Goal: Navigation & Orientation: Find specific page/section

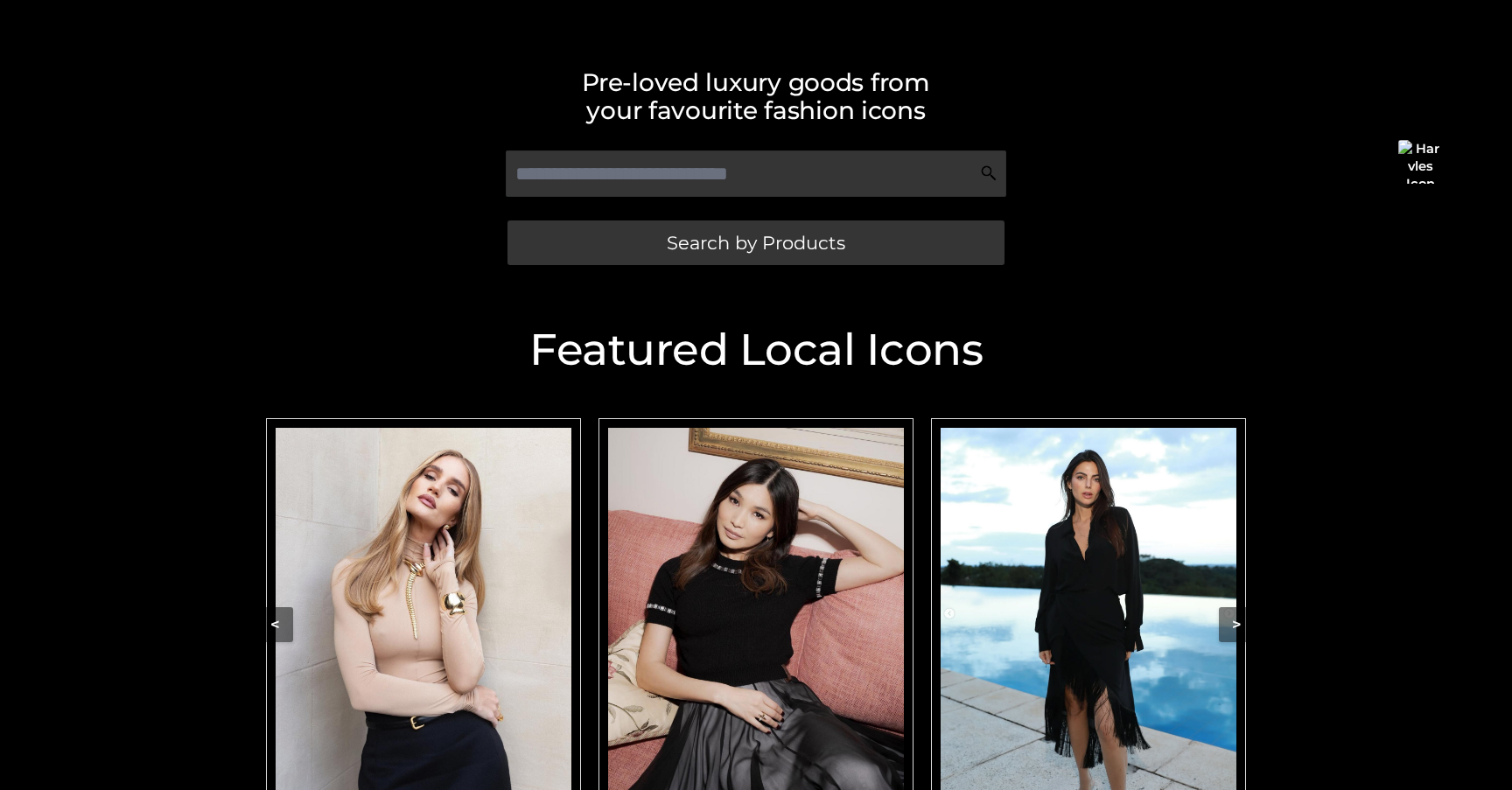
scroll to position [527, 0]
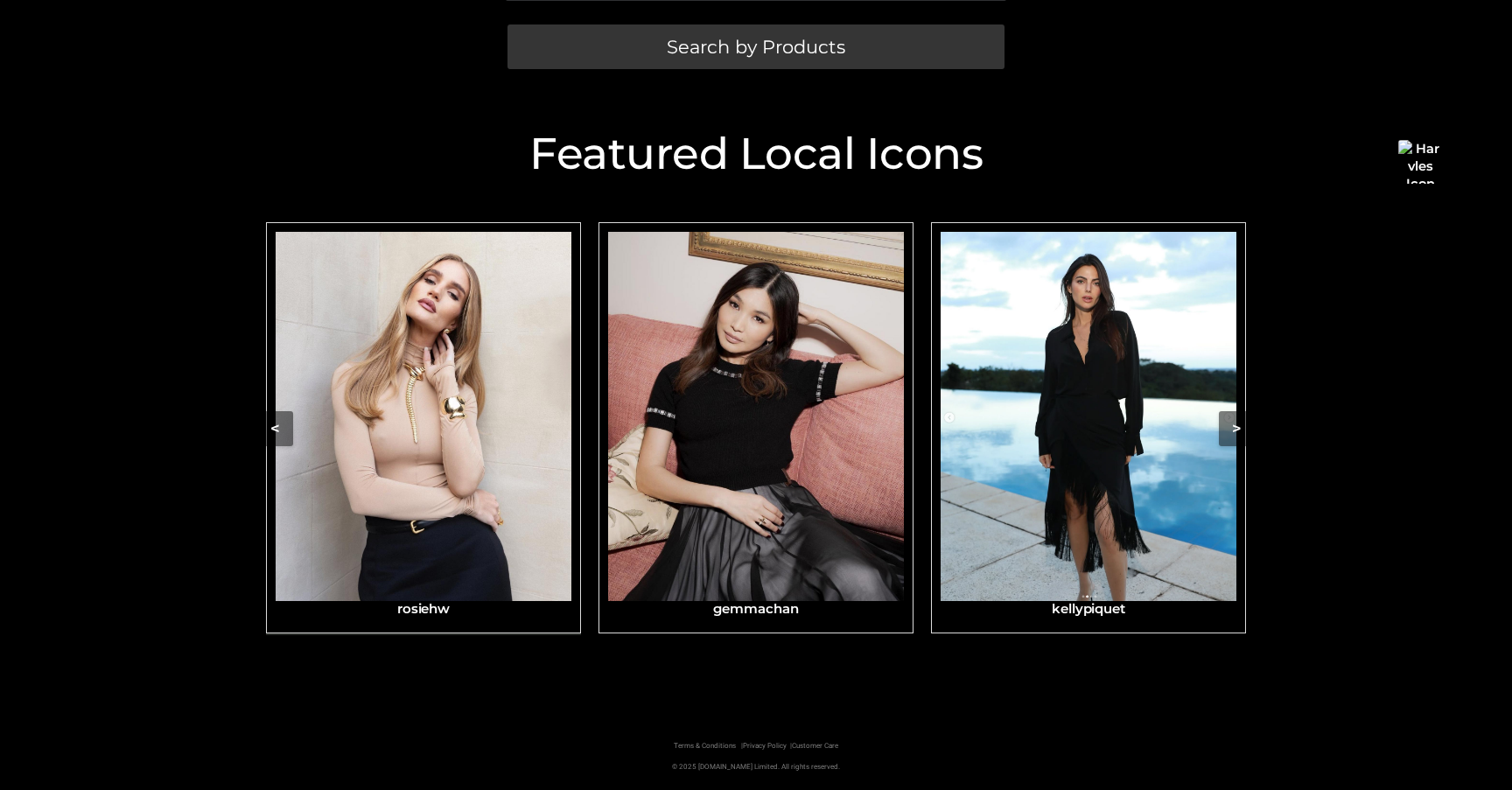
click at [477, 460] on img "Carousel Navigation" at bounding box center [423, 417] width 296 height 370
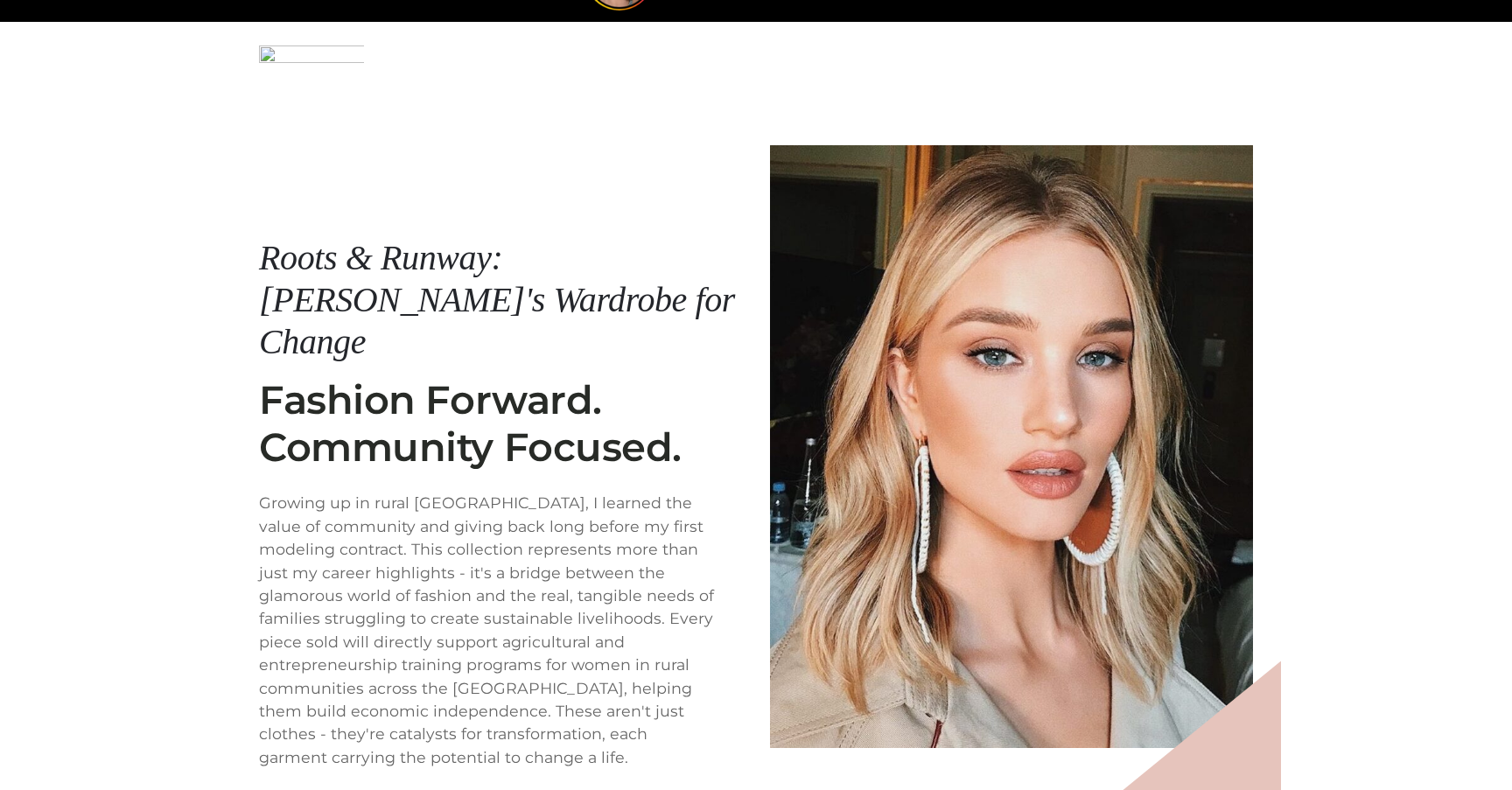
scroll to position [218, 0]
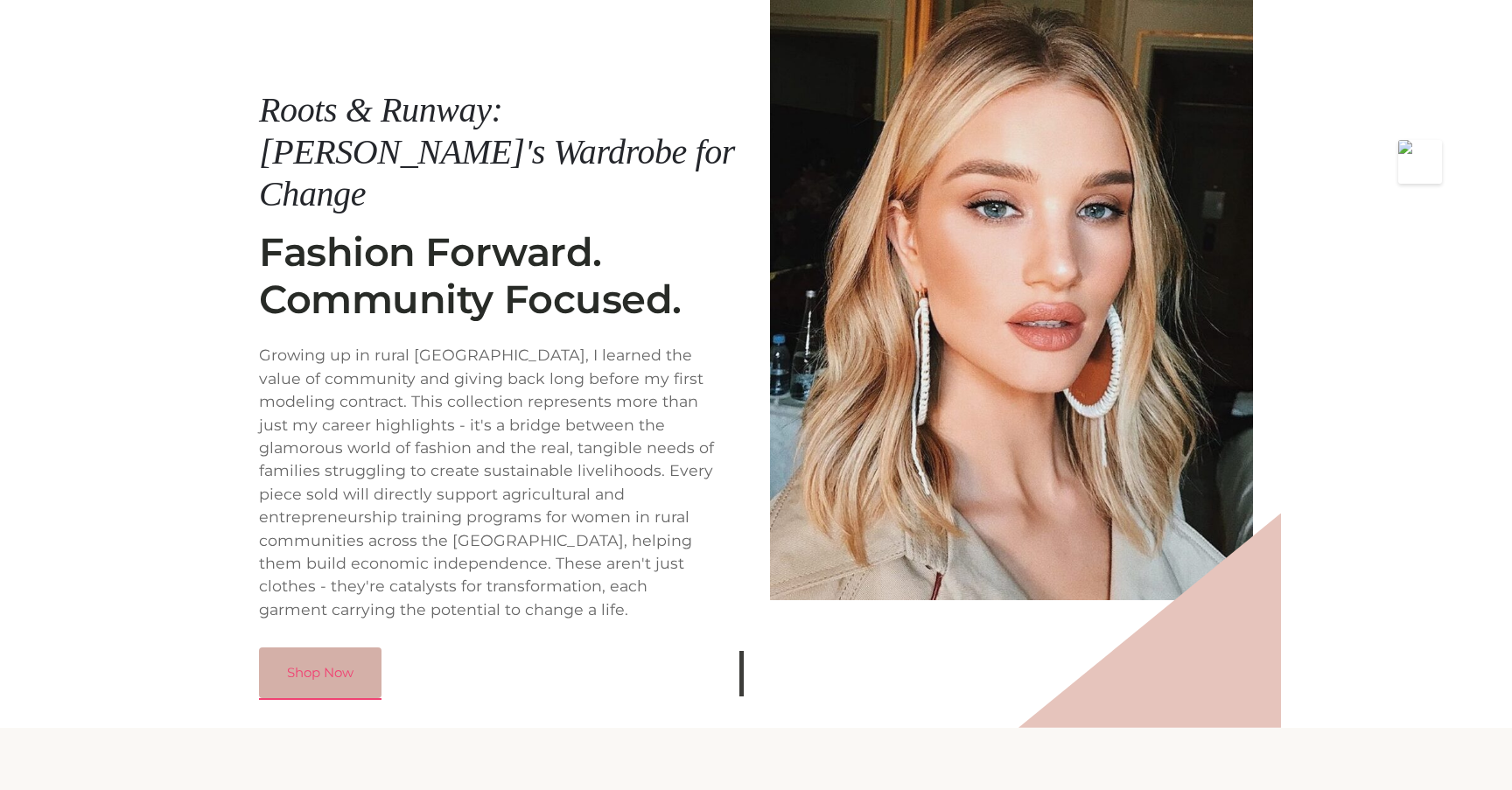
click at [302, 648] on link "Shop Now" at bounding box center [321, 673] width 123 height 50
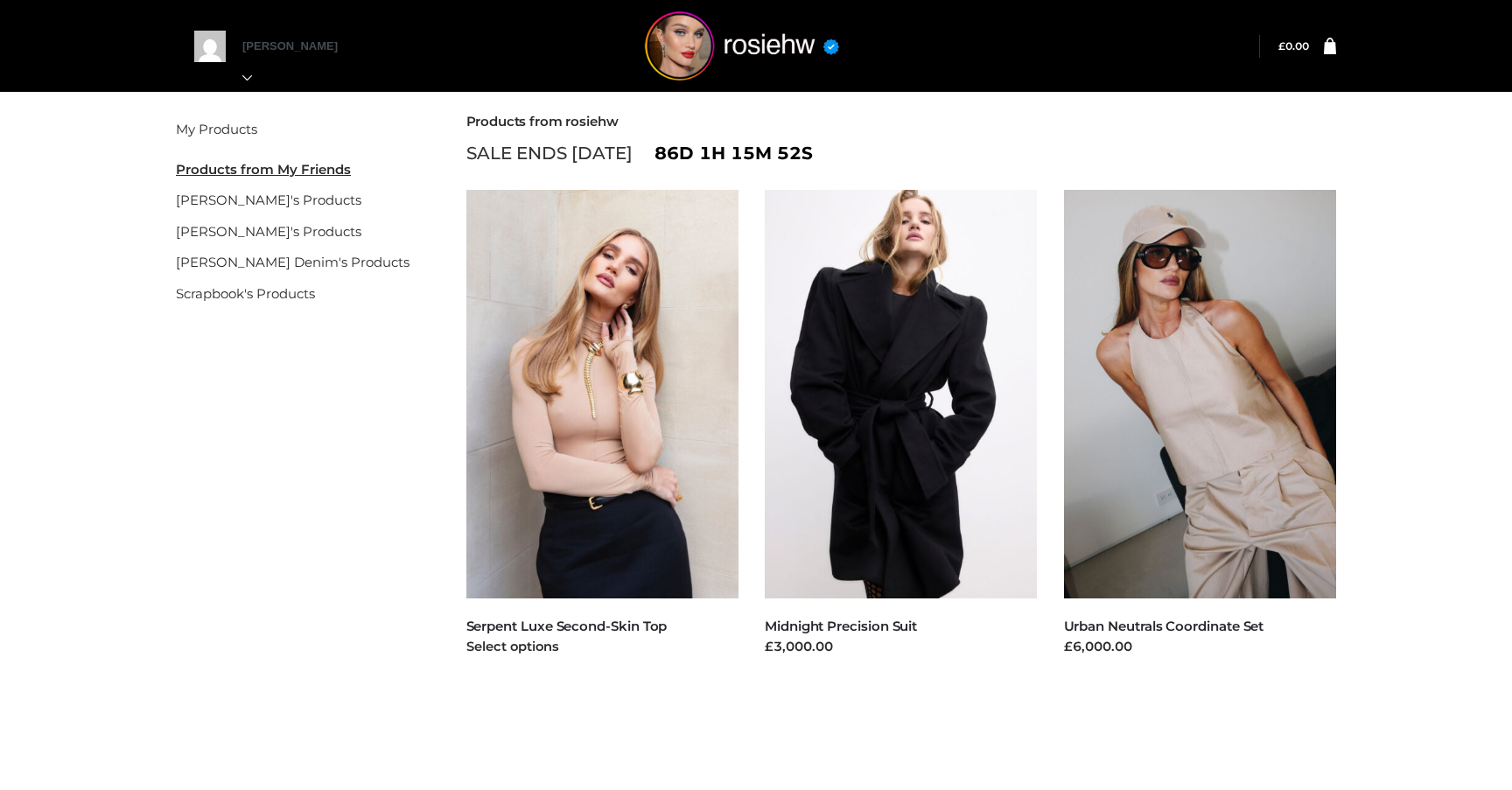
click at [585, 376] on img at bounding box center [603, 394] width 273 height 409
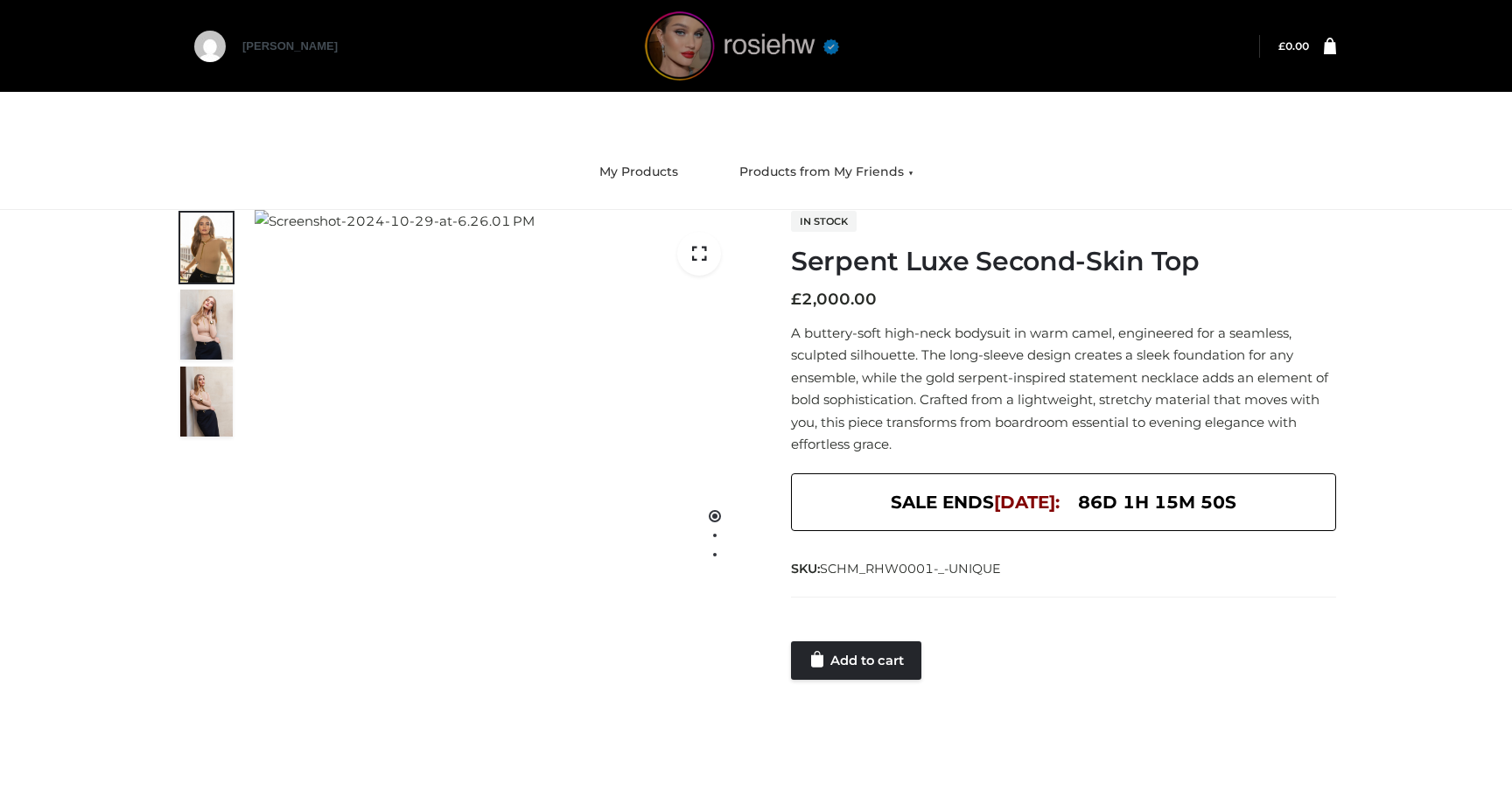
click at [675, 39] on img at bounding box center [742, 45] width 262 height 69
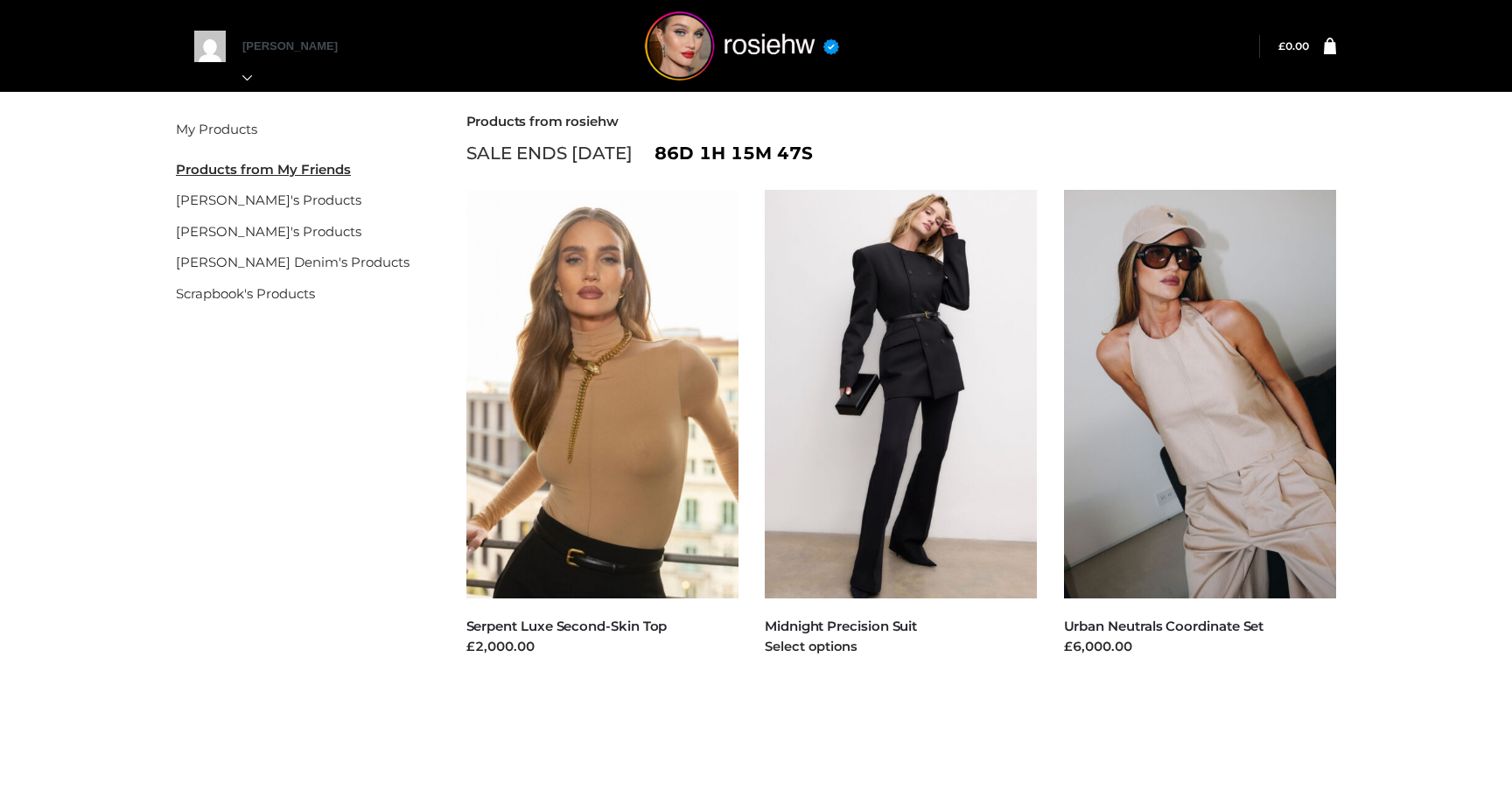
click at [821, 321] on img at bounding box center [902, 394] width 273 height 409
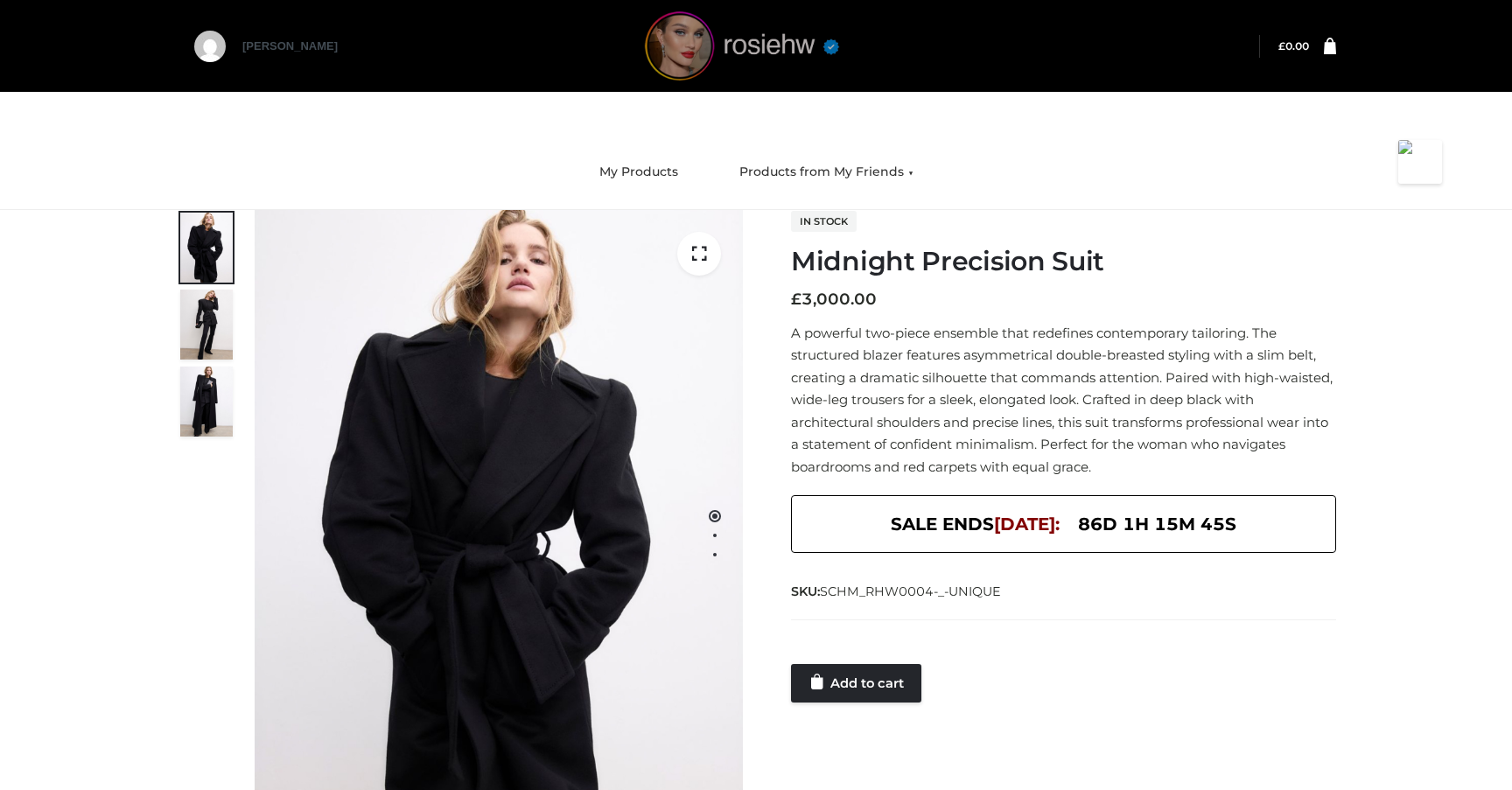
click at [681, 34] on img at bounding box center [742, 45] width 262 height 69
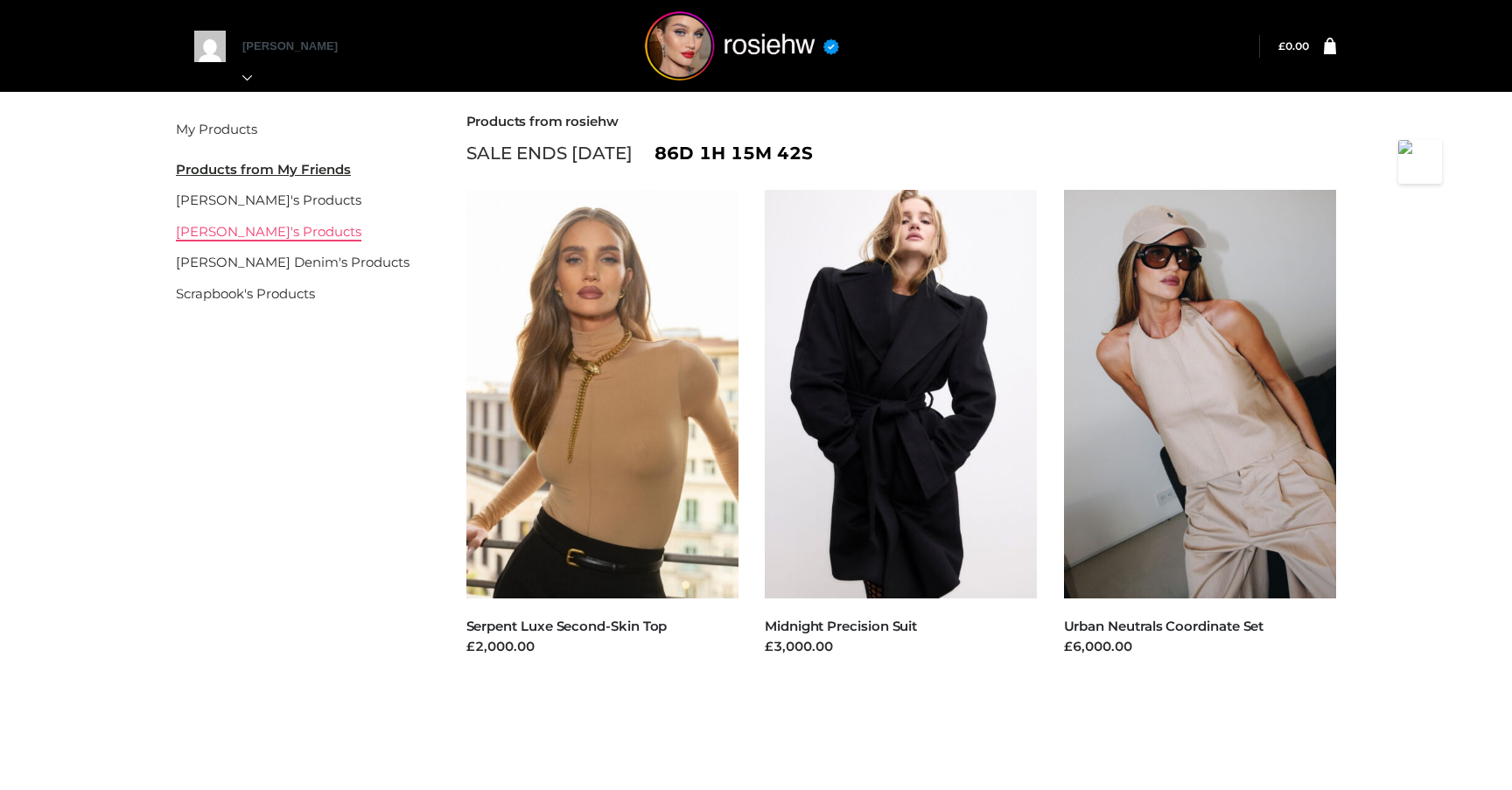
click at [263, 230] on link "[PERSON_NAME]'s Products" at bounding box center [268, 232] width 185 height 16
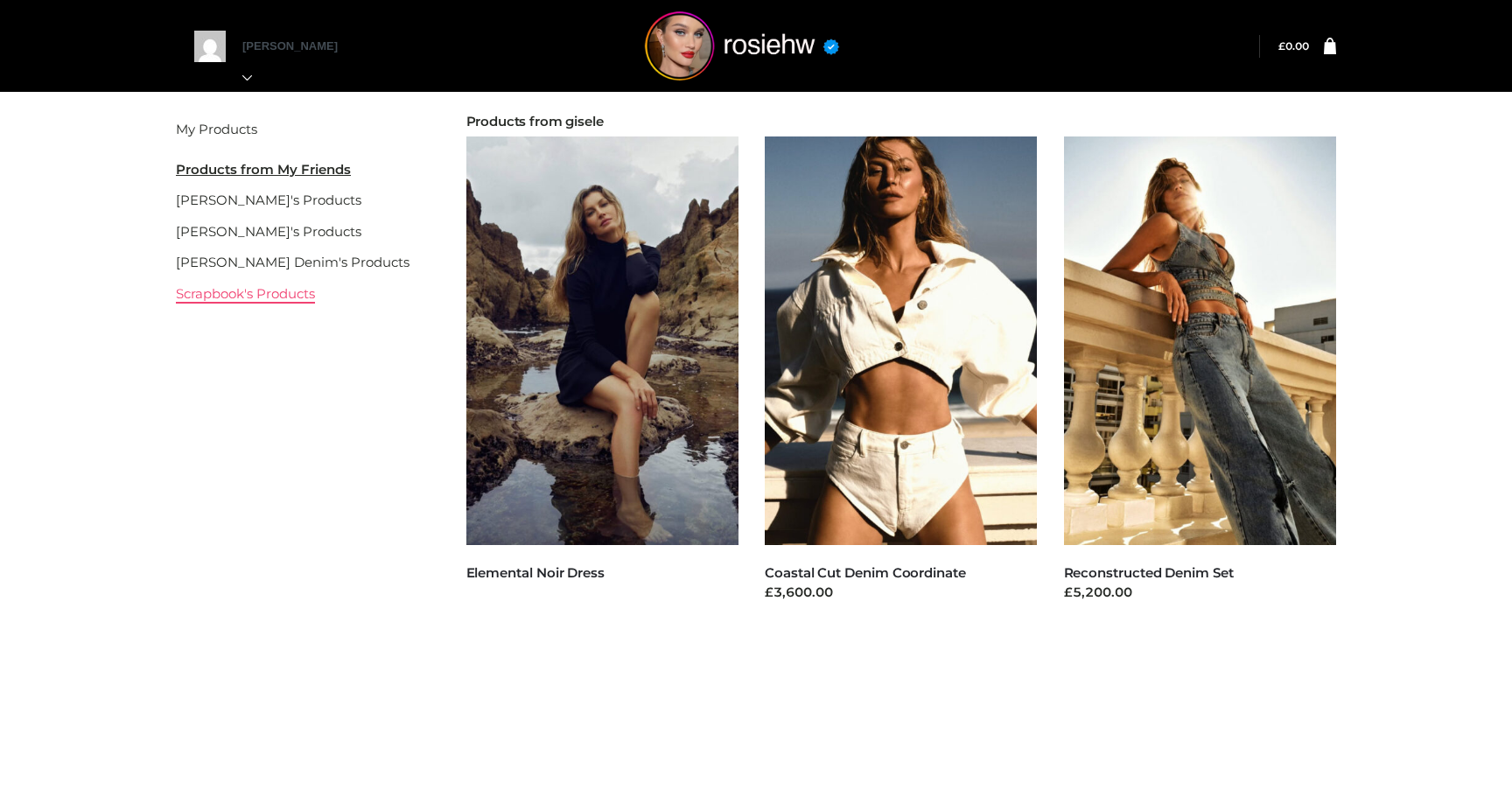
click at [259, 294] on link "Scrapbook's Products" at bounding box center [246, 293] width 139 height 16
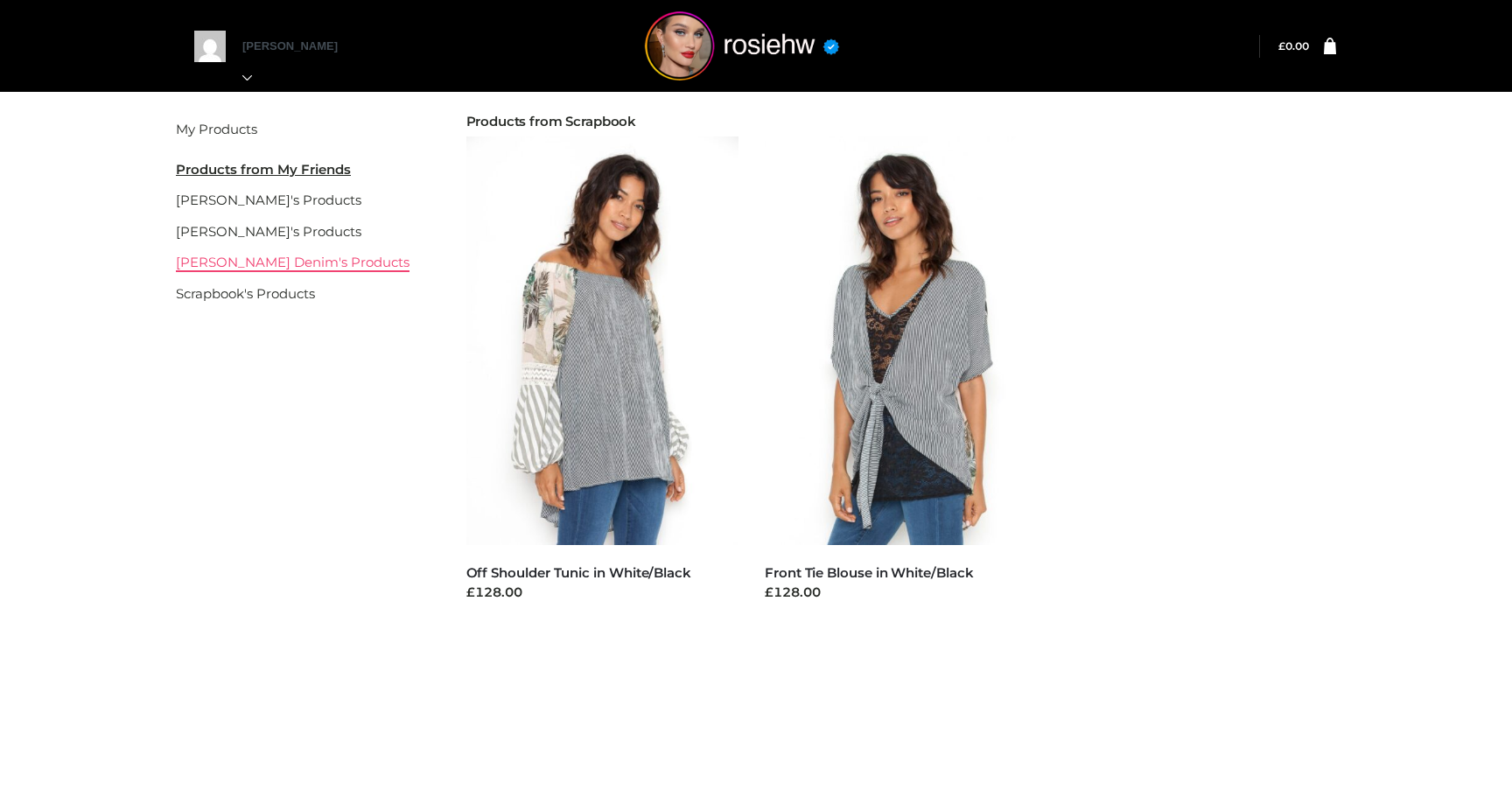
click at [273, 262] on link "[PERSON_NAME] Denim's Products" at bounding box center [292, 262] width 234 height 16
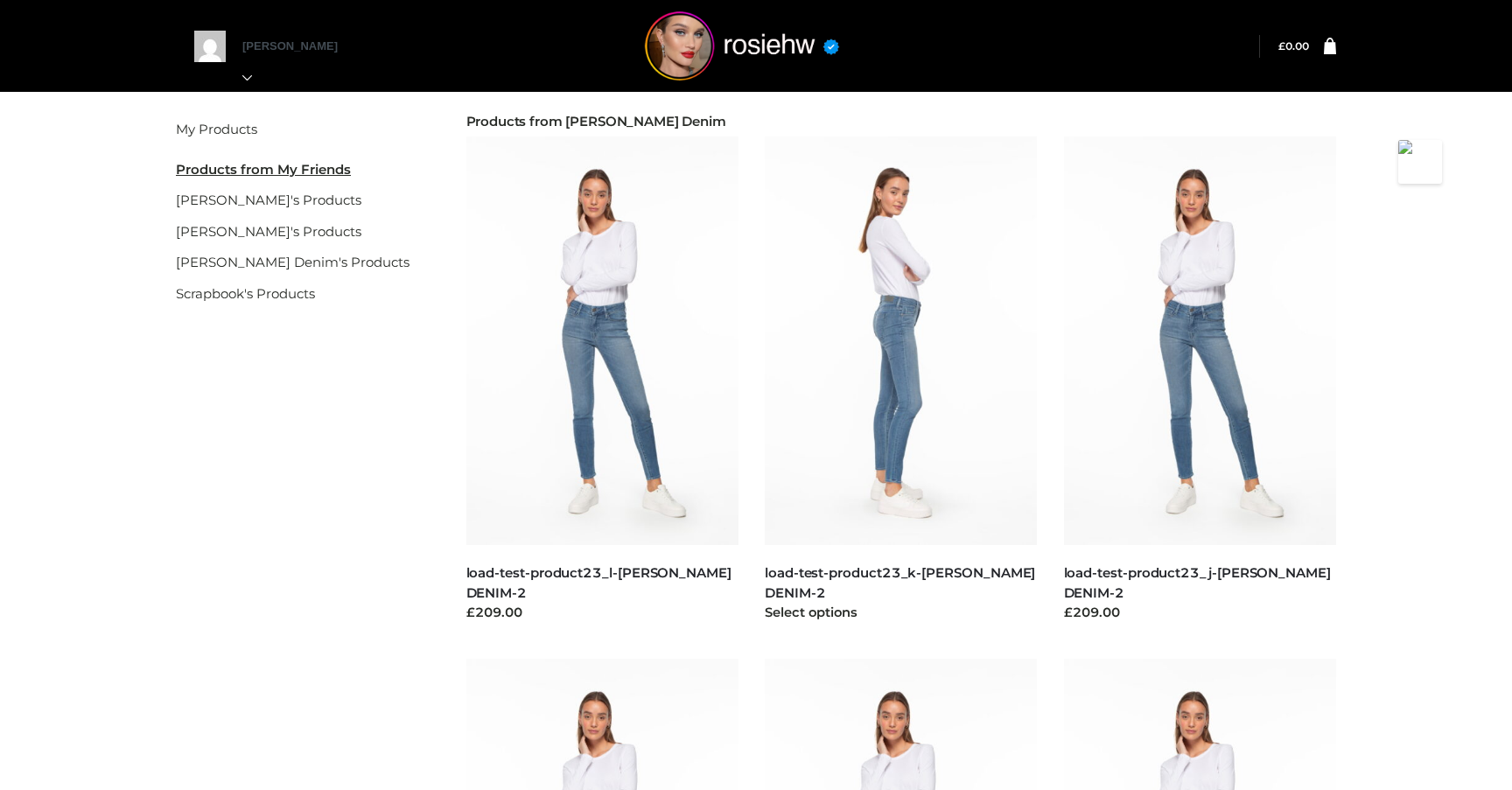
click at [931, 281] on img at bounding box center [902, 341] width 273 height 409
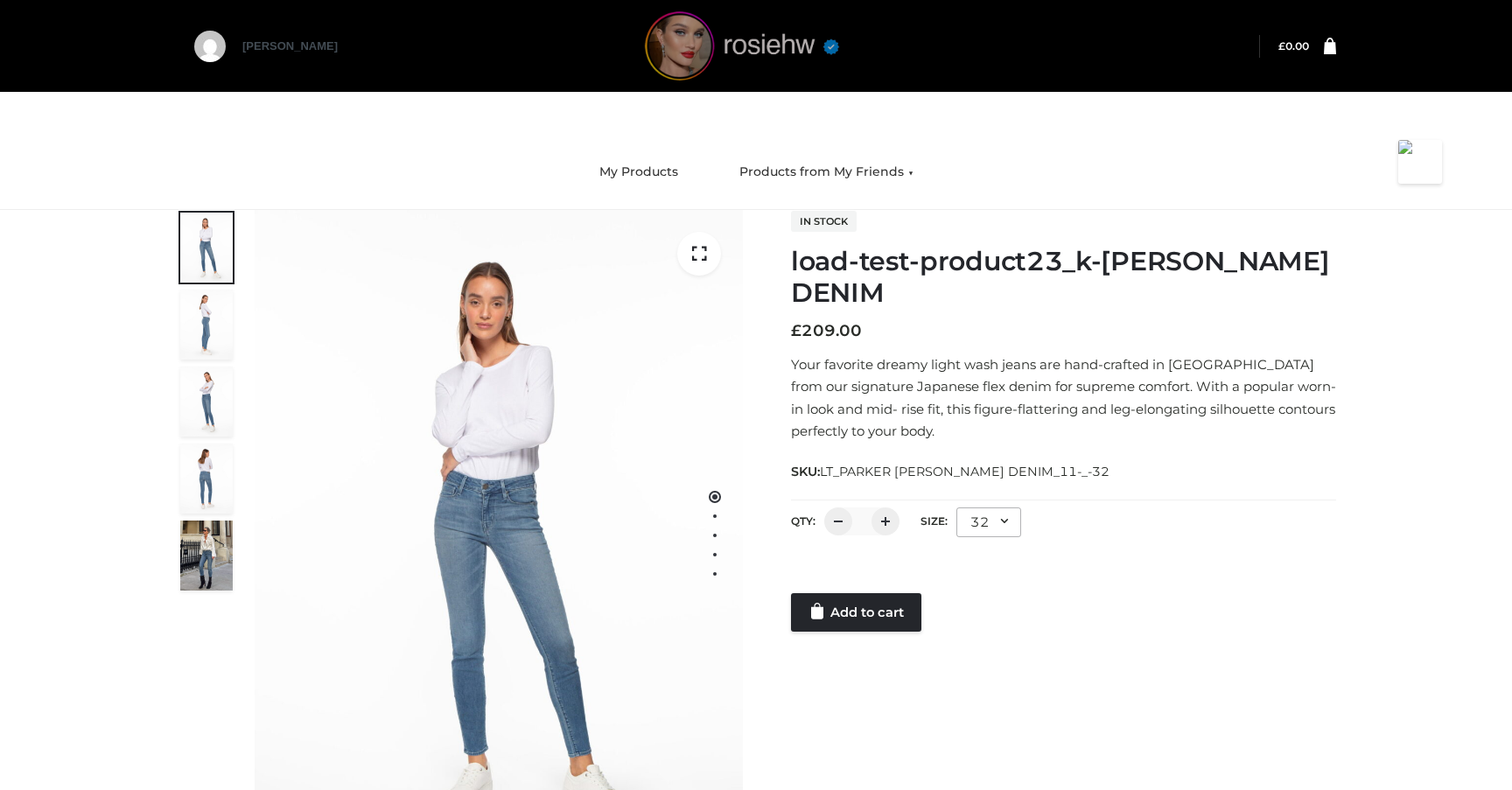
click at [740, 28] on img at bounding box center [742, 45] width 262 height 69
click at [749, 38] on img at bounding box center [742, 45] width 262 height 69
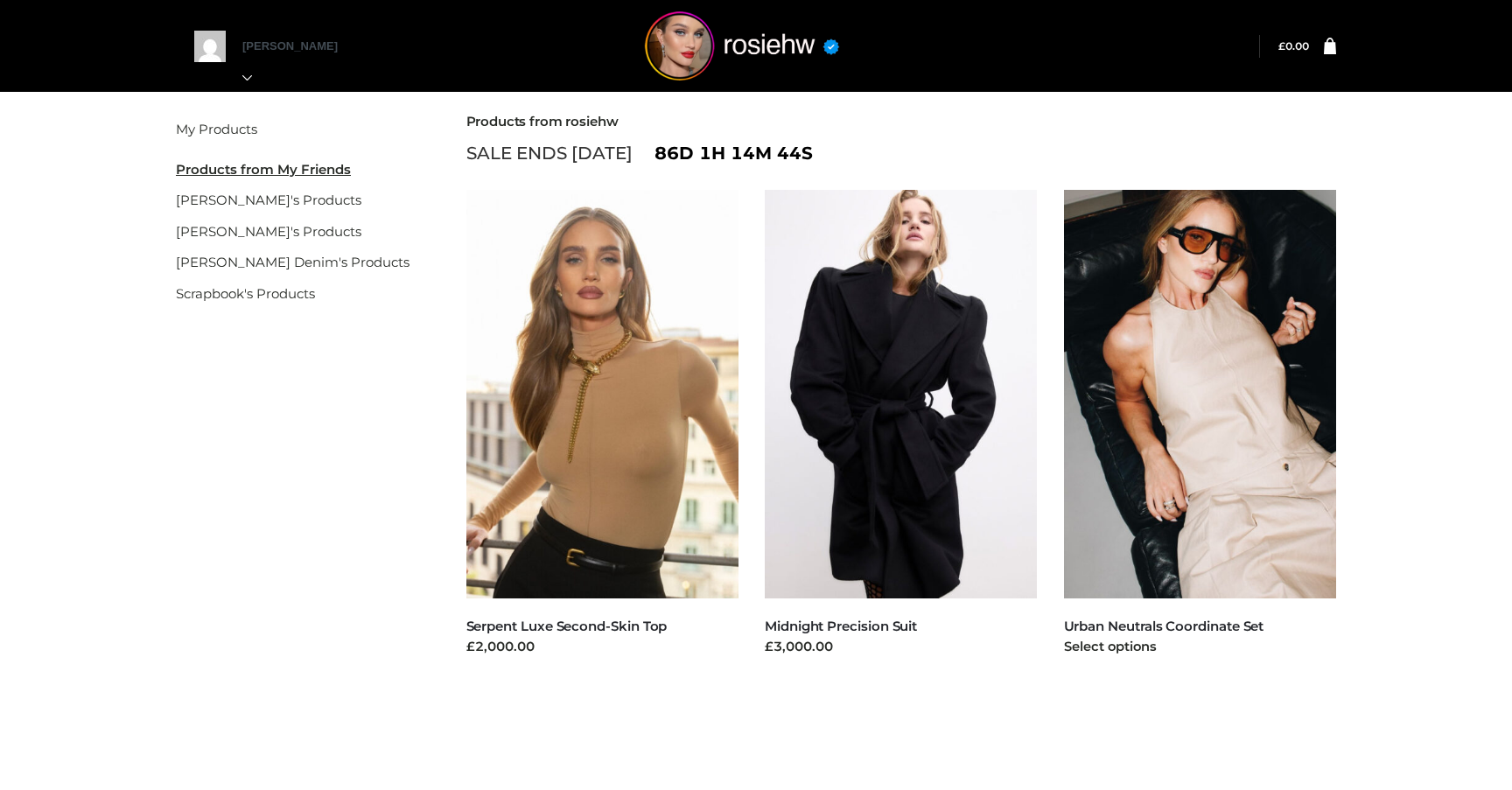
click at [1118, 322] on img at bounding box center [1200, 394] width 273 height 409
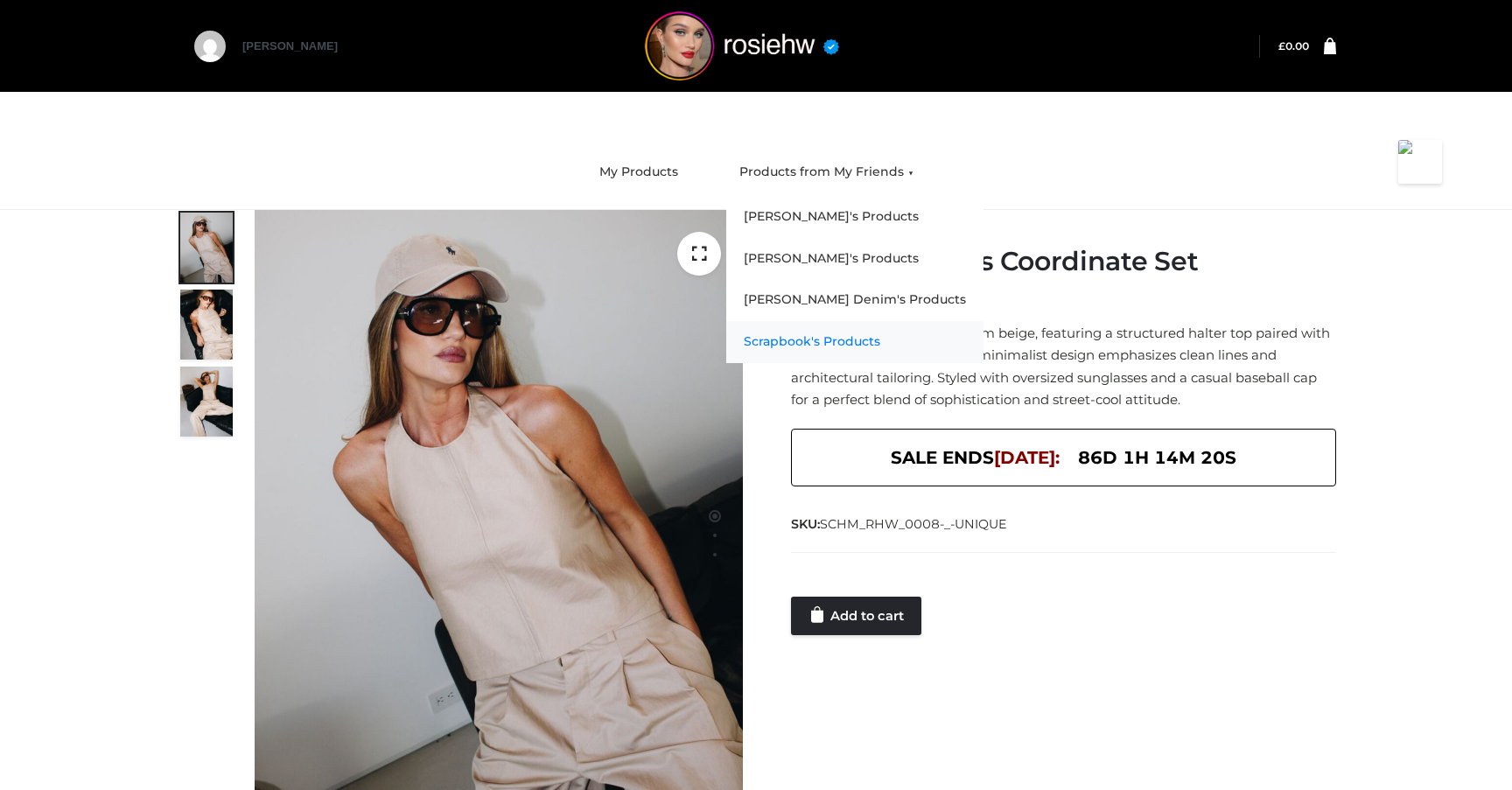
click at [789, 330] on link "Scrapbook's Products" at bounding box center [855, 342] width 257 height 42
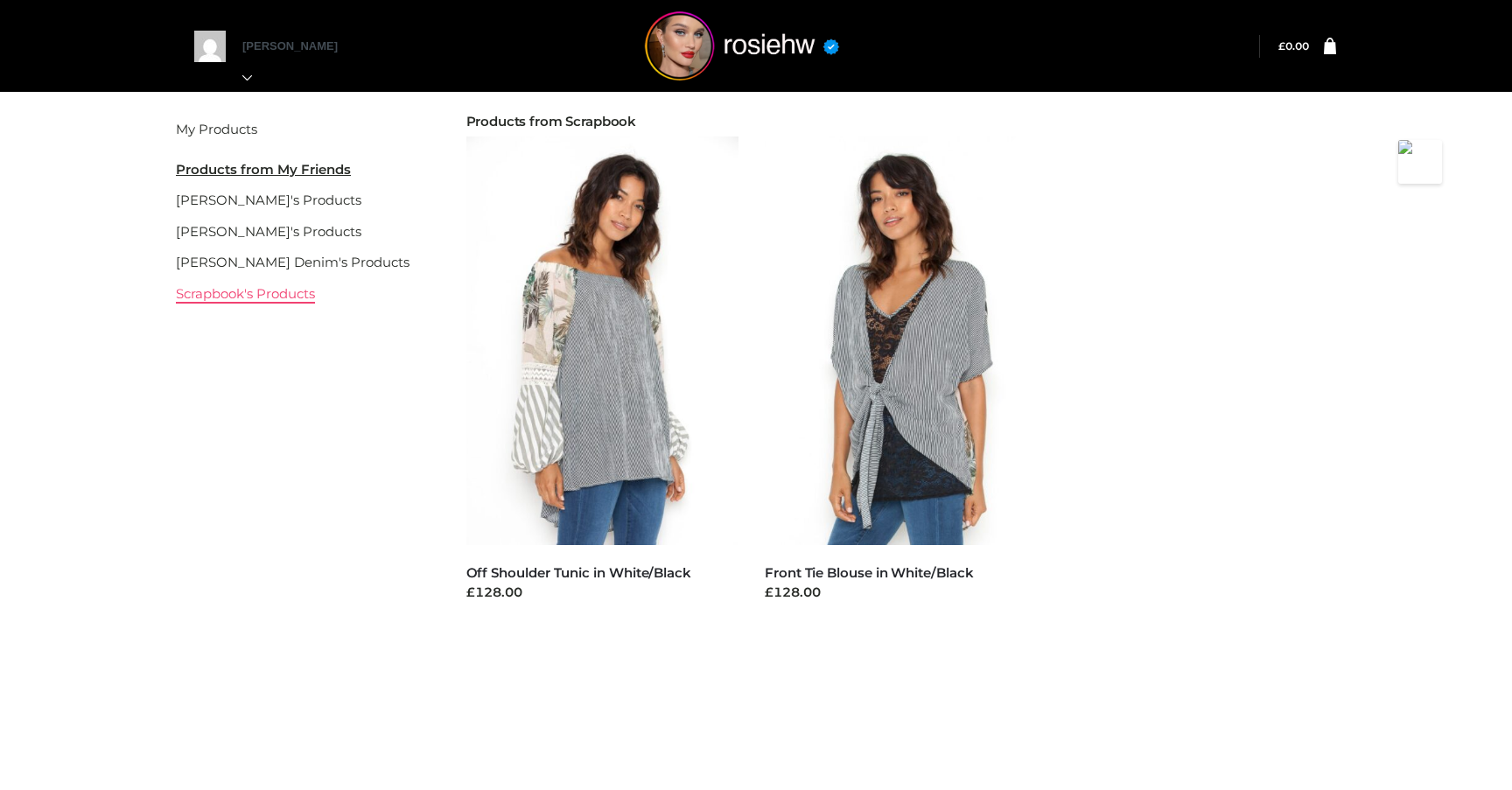
click at [206, 293] on link "Scrapbook's Products" at bounding box center [246, 293] width 139 height 16
click at [192, 259] on link "[PERSON_NAME] Denim's Products" at bounding box center [292, 262] width 234 height 16
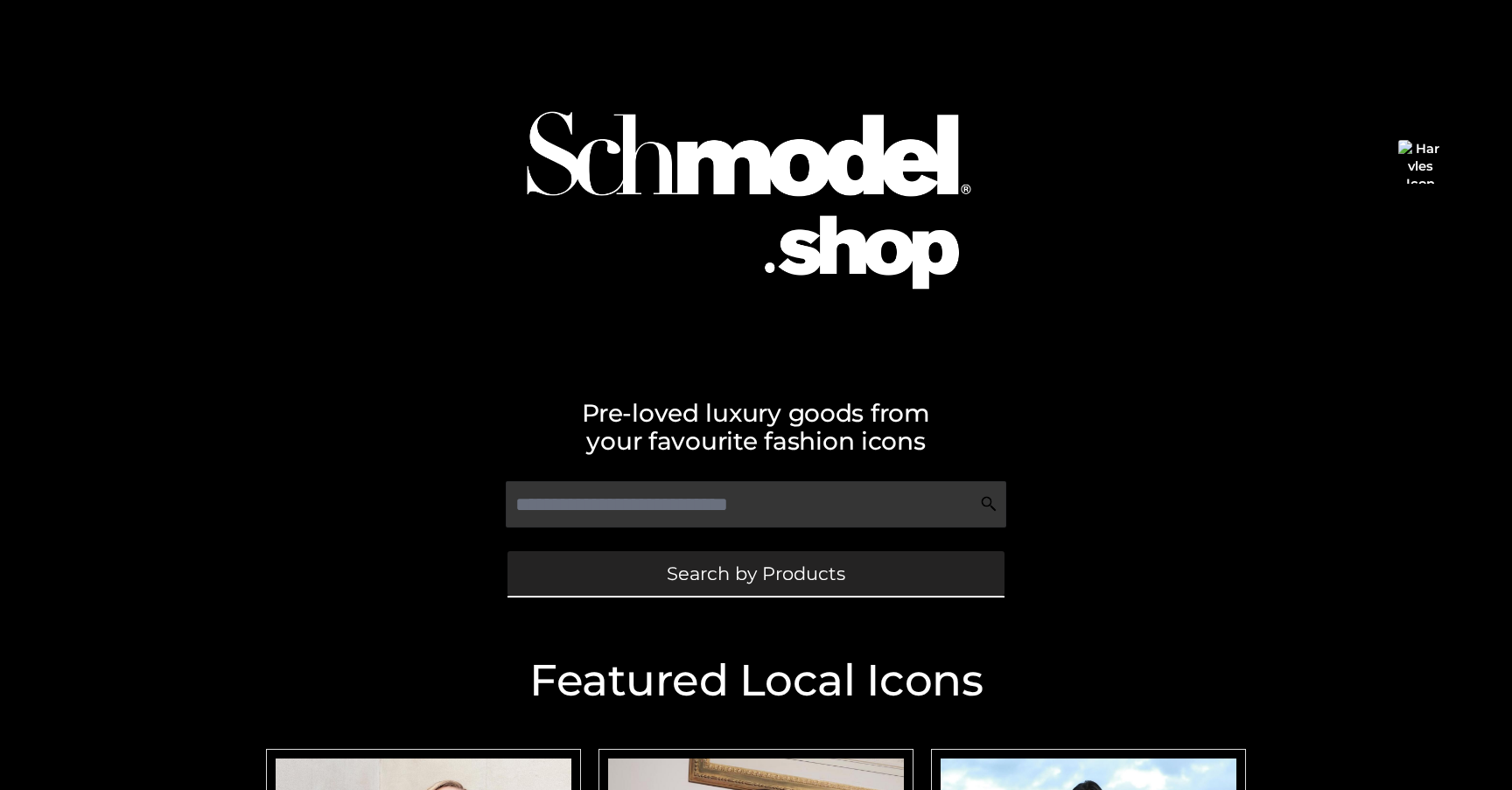
click at [608, 562] on link "Search by Products" at bounding box center [756, 574] width 497 height 45
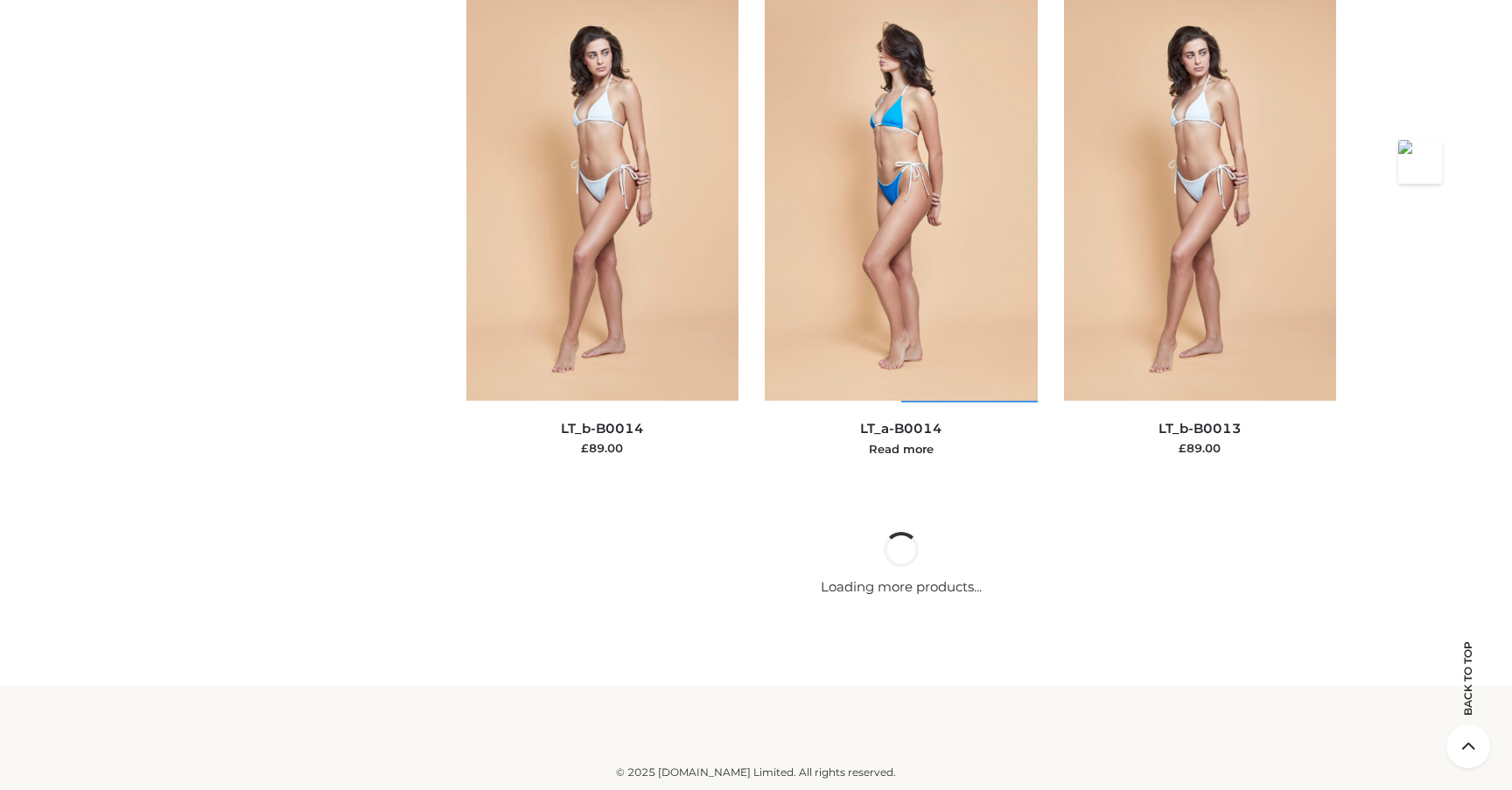
scroll to position [5907, 0]
